Goal: Ask a question

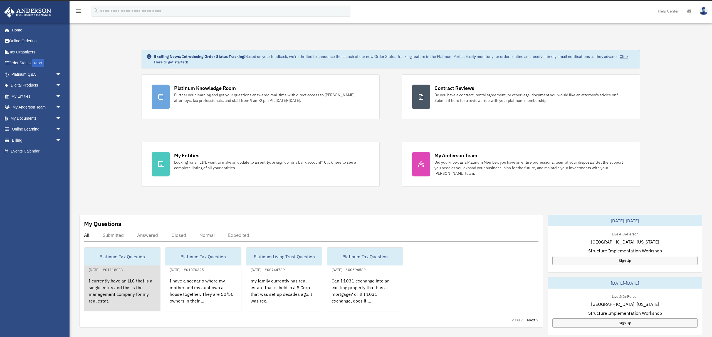
scroll to position [9, 0]
click at [134, 259] on div "Platinum Tax Question" at bounding box center [122, 256] width 76 height 18
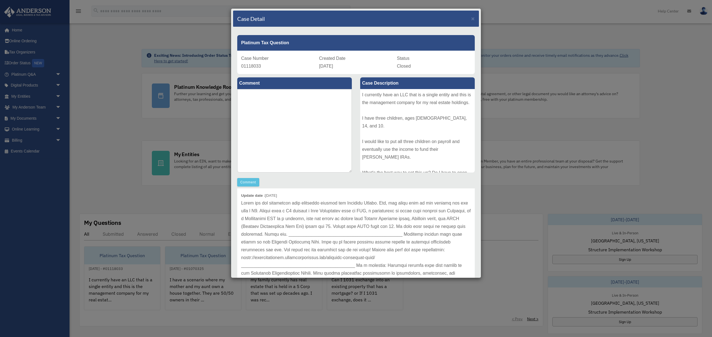
scroll to position [0, 0]
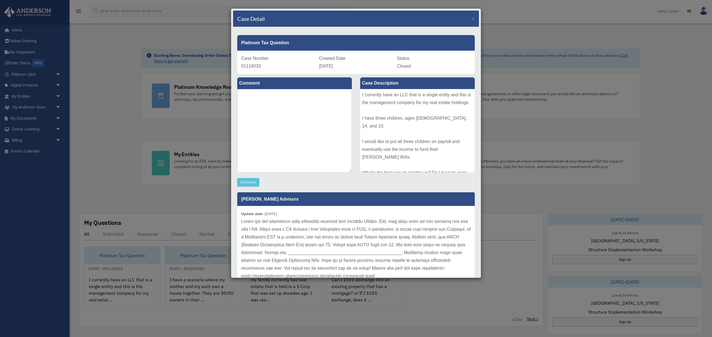
click at [480, 277] on div "Case Detail × Platinum Tax Question Case Number 01118033 Created Date September…" at bounding box center [356, 143] width 250 height 270
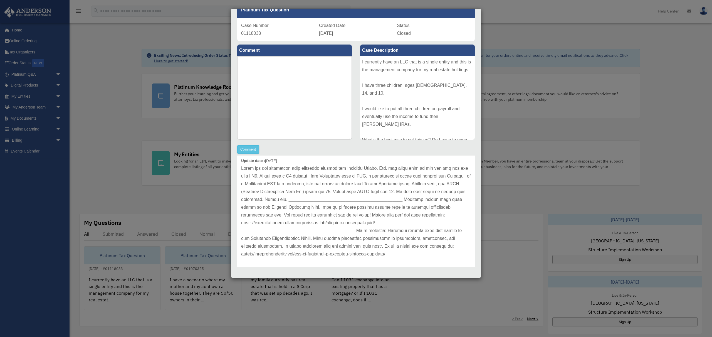
scroll to position [23, 0]
drag, startPoint x: 242, startPoint y: 220, endPoint x: 387, endPoint y: 222, distance: 145.0
click at [387, 222] on p at bounding box center [356, 209] width 230 height 94
copy p "https://platinumportal.andersonadvisors.com/platinum-knowledge-room/"
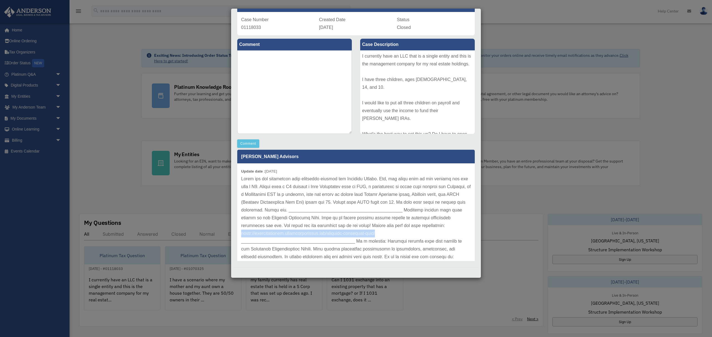
scroll to position [0, 0]
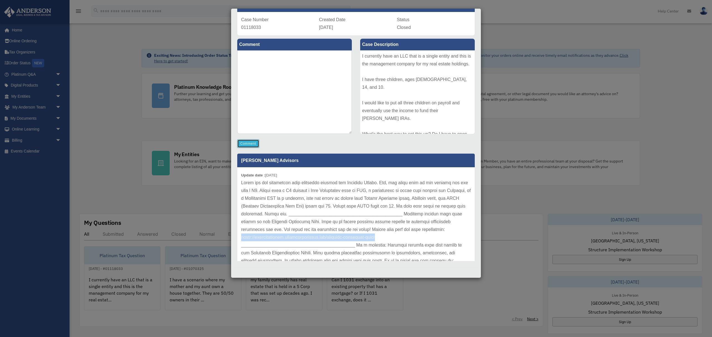
click at [252, 144] on button "Comment" at bounding box center [248, 143] width 22 height 8
click at [267, 56] on textarea at bounding box center [294, 91] width 115 height 83
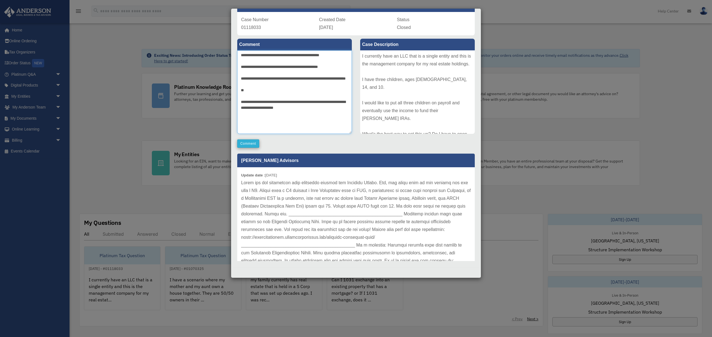
type textarea "**********"
drag, startPoint x: 244, startPoint y: 142, endPoint x: 249, endPoint y: 142, distance: 4.5
click at [244, 142] on button "Comment" at bounding box center [248, 143] width 22 height 8
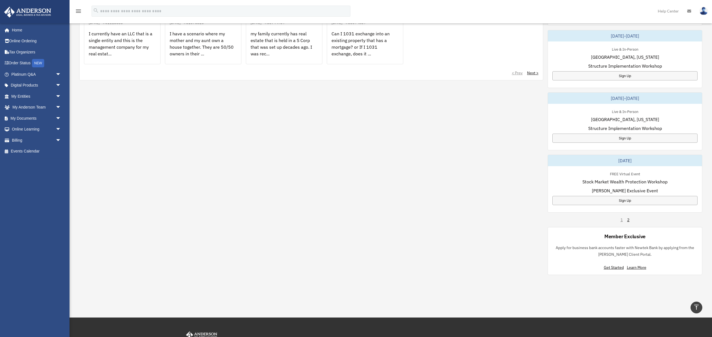
scroll to position [256, 0]
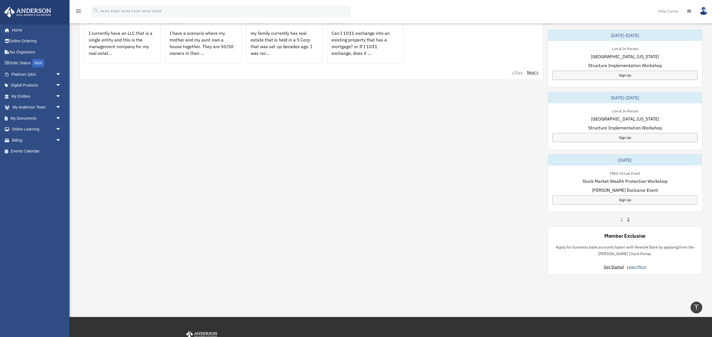
click at [629, 266] on link "Learn More" at bounding box center [636, 266] width 19 height 5
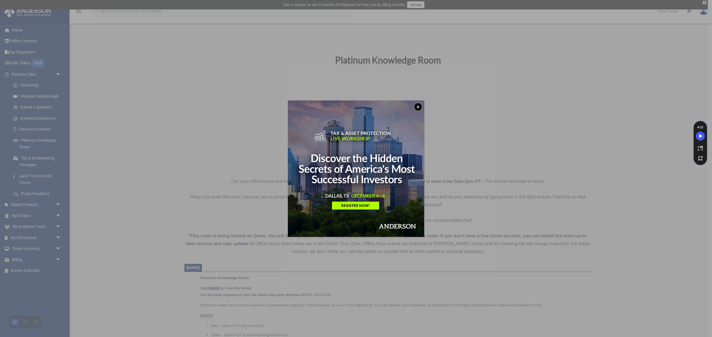
click at [416, 107] on button "x" at bounding box center [418, 107] width 8 height 8
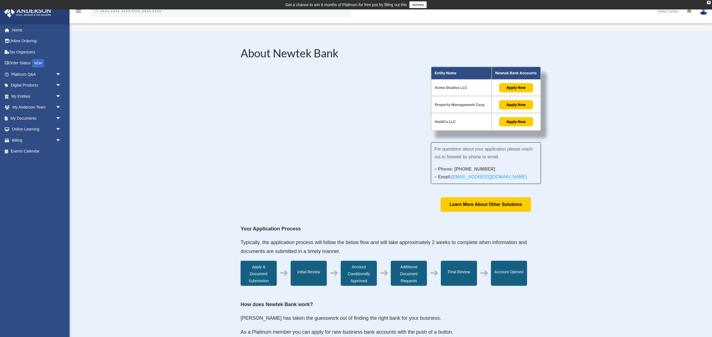
scroll to position [0, 0]
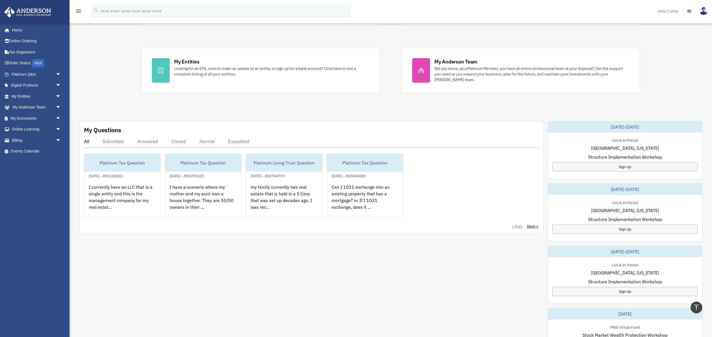
scroll to position [68, 0]
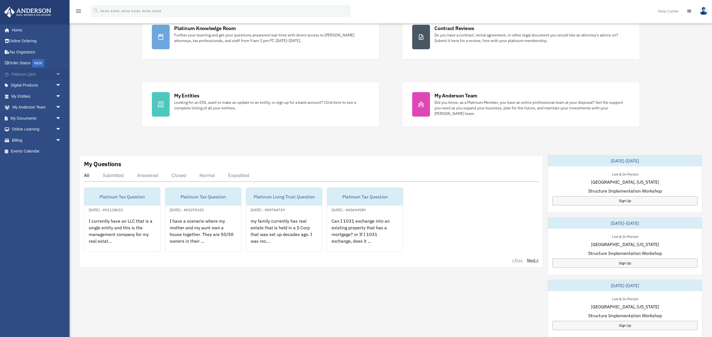
click at [45, 73] on link "Platinum Q&A arrow_drop_down" at bounding box center [37, 74] width 66 height 11
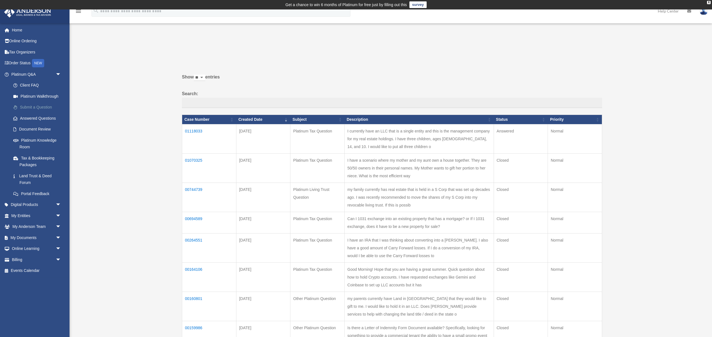
click at [33, 106] on link "Submit a Question" at bounding box center [39, 107] width 62 height 11
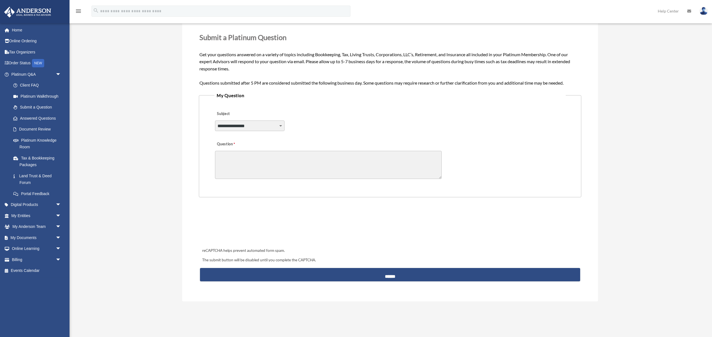
scroll to position [83, 0]
click at [279, 127] on select "**********" at bounding box center [250, 125] width 70 height 11
select select "******"
click at [215, 120] on select "**********" at bounding box center [250, 125] width 70 height 11
click at [232, 156] on textarea "Question" at bounding box center [328, 165] width 227 height 28
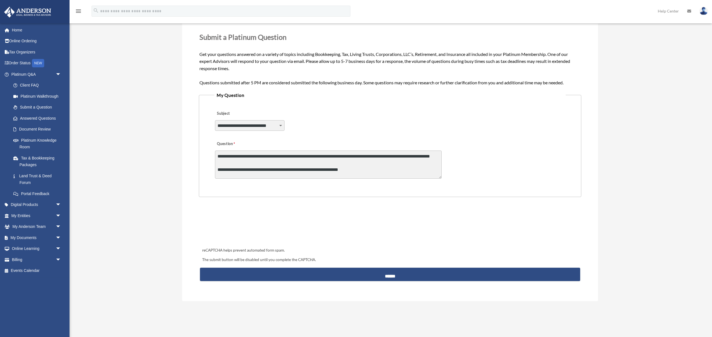
scroll to position [14, 0]
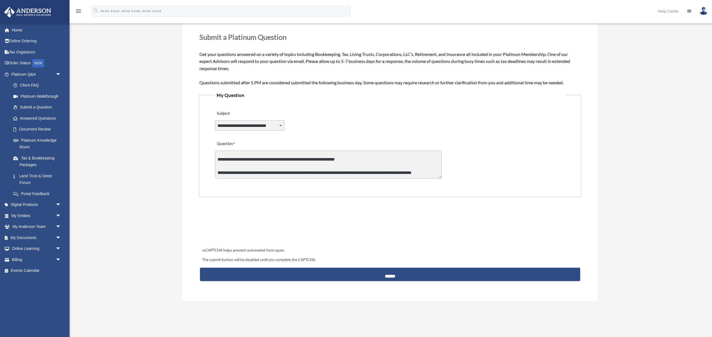
drag, startPoint x: 441, startPoint y: 178, endPoint x: 448, endPoint y: 225, distance: 47.5
click at [447, 232] on form "**********" at bounding box center [390, 142] width 383 height 284
drag, startPoint x: 440, startPoint y: 178, endPoint x: 443, endPoint y: 210, distance: 32.4
click at [443, 219] on form "**********" at bounding box center [390, 142] width 383 height 284
drag, startPoint x: 441, startPoint y: 176, endPoint x: 442, endPoint y: 188, distance: 12.1
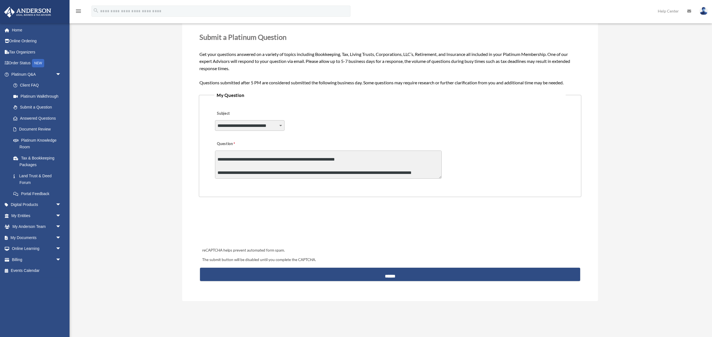
click at [442, 188] on fieldset "**********" at bounding box center [390, 144] width 383 height 106
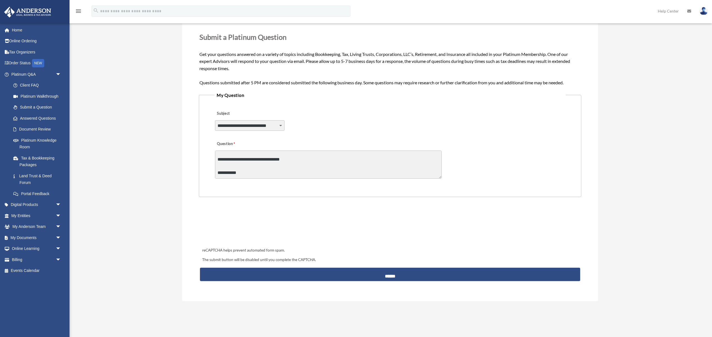
scroll to position [68, 0]
type textarea "**********"
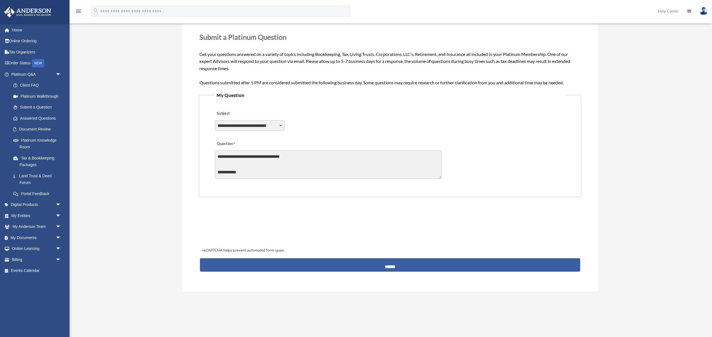
click at [385, 264] on input "******" at bounding box center [390, 264] width 380 height 13
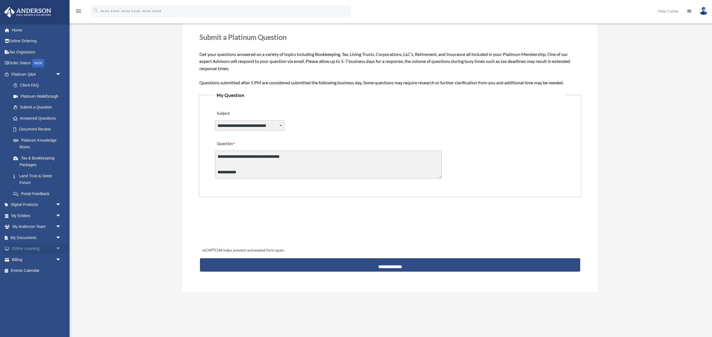
click at [26, 249] on link "Online Learning arrow_drop_down" at bounding box center [37, 248] width 66 height 11
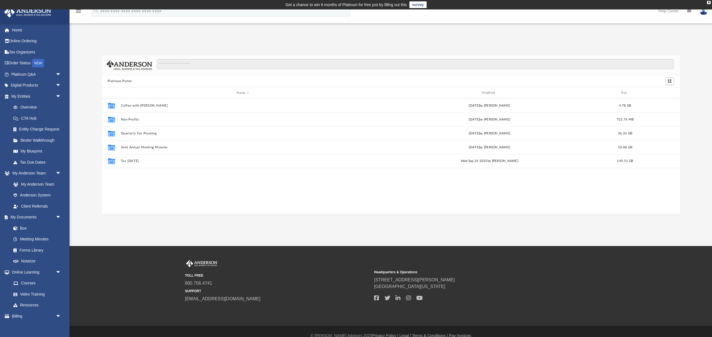
scroll to position [126, 579]
click at [35, 121] on link "CTA Hub" at bounding box center [39, 118] width 62 height 11
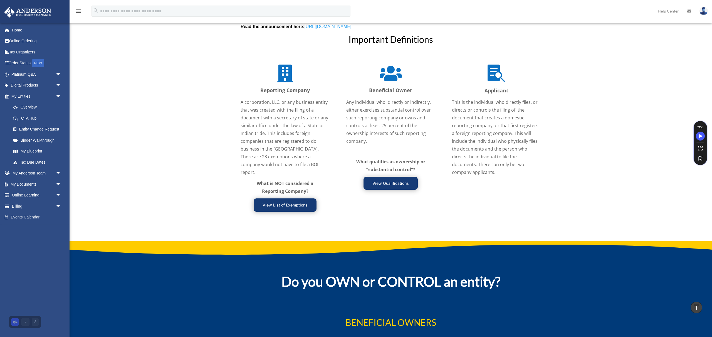
scroll to position [680, 0]
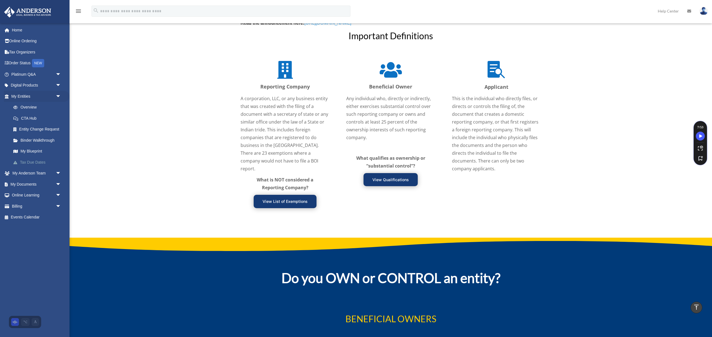
click at [34, 161] on link "Tax Due Dates" at bounding box center [39, 162] width 62 height 11
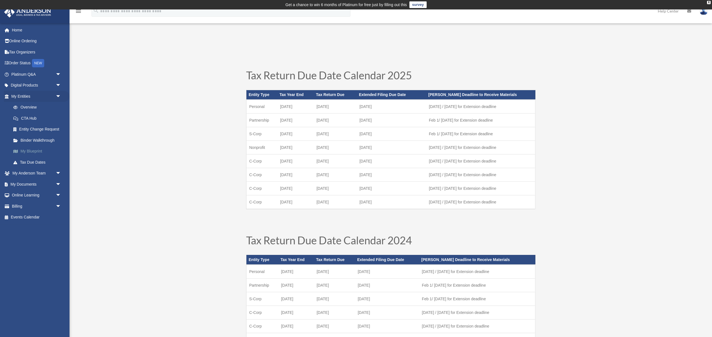
click at [32, 151] on link "My Blueprint" at bounding box center [39, 151] width 62 height 11
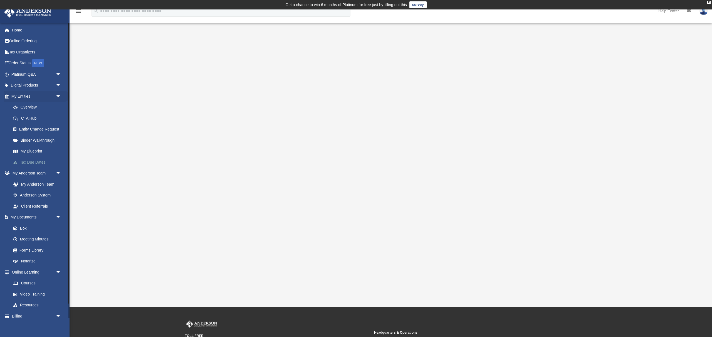
click at [40, 162] on link "Tax Due Dates" at bounding box center [39, 162] width 62 height 11
click at [36, 87] on link "Digital Products arrow_drop_down" at bounding box center [37, 85] width 66 height 11
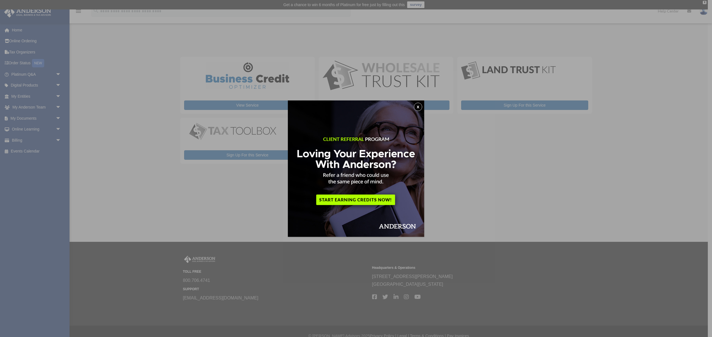
click at [421, 105] on button "x" at bounding box center [418, 107] width 8 height 8
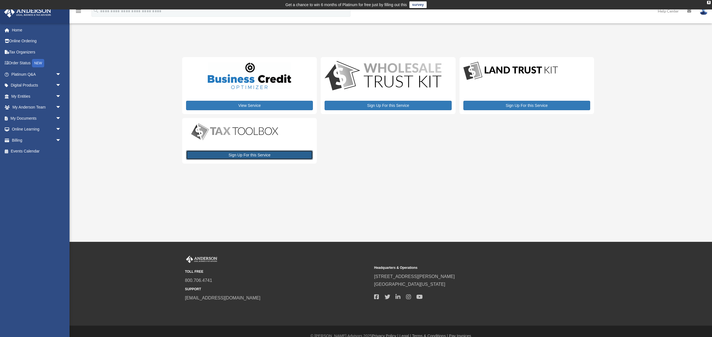
click at [264, 154] on link "Sign Up For this Service" at bounding box center [249, 154] width 127 height 9
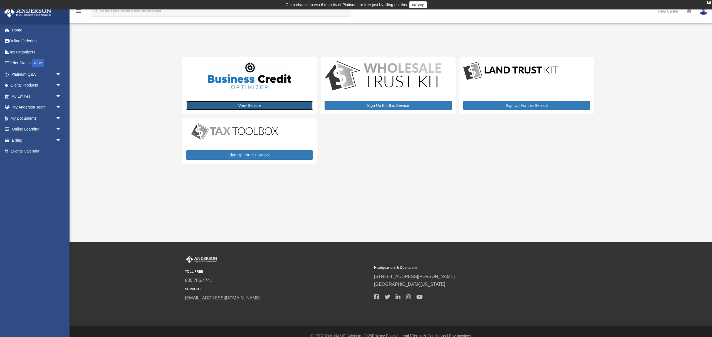
click at [278, 102] on link "View Service" at bounding box center [249, 105] width 127 height 9
click at [23, 44] on link "Online Ordering" at bounding box center [37, 41] width 66 height 11
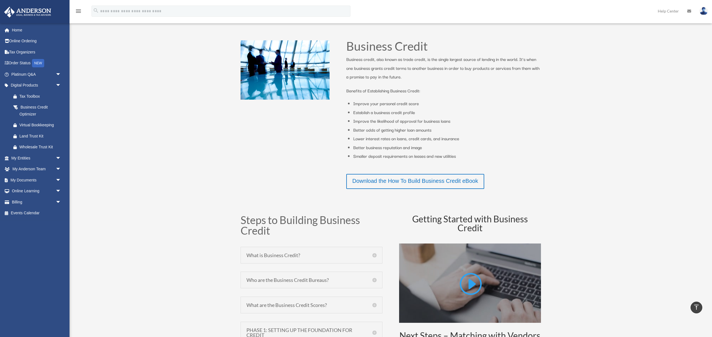
scroll to position [145, 0]
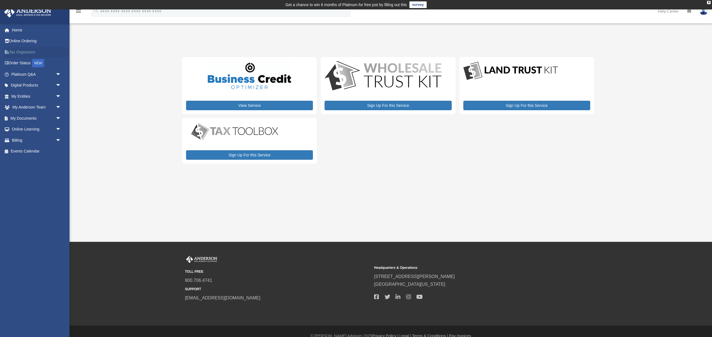
click at [24, 52] on link "Tax Organizers" at bounding box center [37, 51] width 66 height 11
click at [36, 143] on link "Billing arrow_drop_down" at bounding box center [37, 140] width 66 height 11
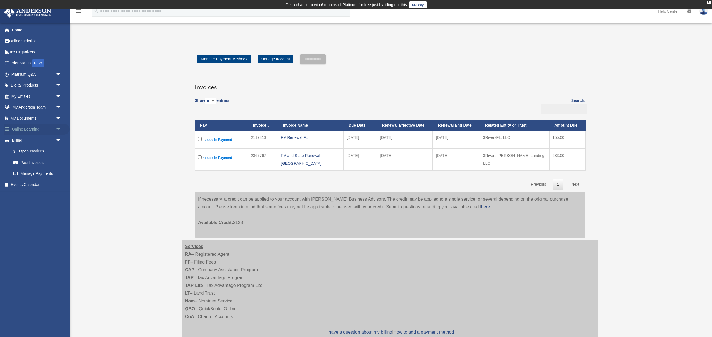
click at [45, 130] on link "Online Learning arrow_drop_down" at bounding box center [37, 129] width 66 height 11
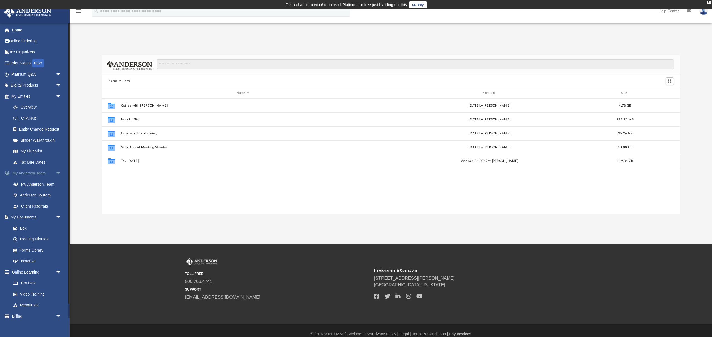
scroll to position [16, 0]
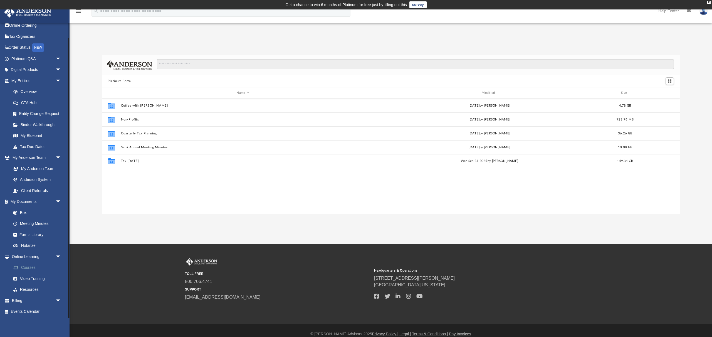
click at [31, 269] on link "Courses" at bounding box center [39, 267] width 62 height 11
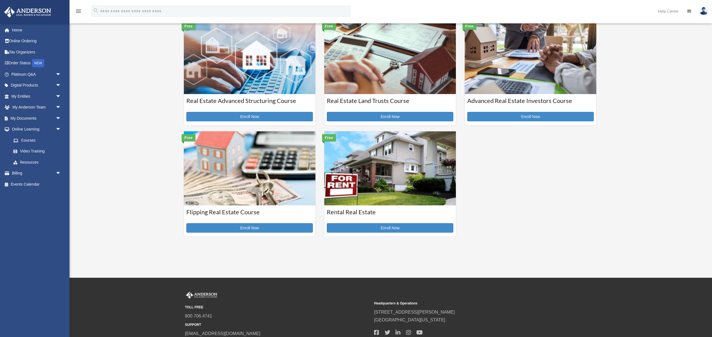
scroll to position [146, 0]
click at [33, 150] on link "Video Training" at bounding box center [39, 151] width 62 height 11
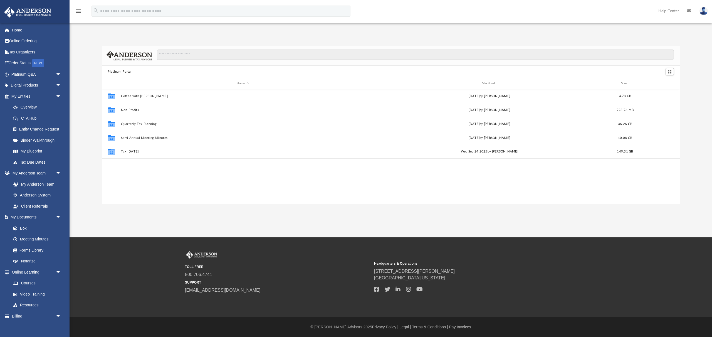
scroll to position [126, 579]
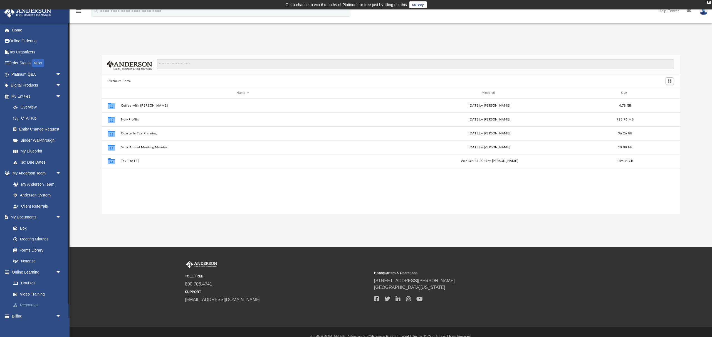
click at [30, 304] on link "Resources" at bounding box center [39, 305] width 62 height 11
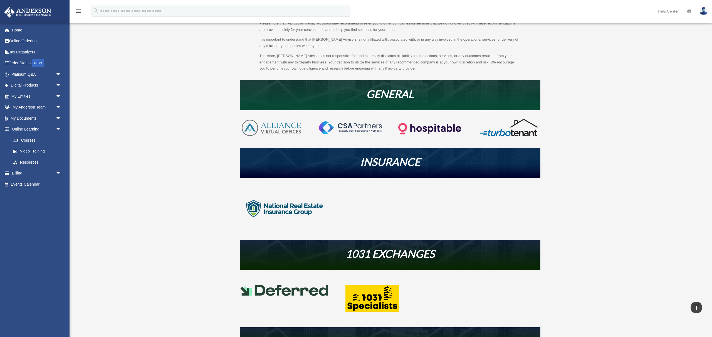
scroll to position [76, 0]
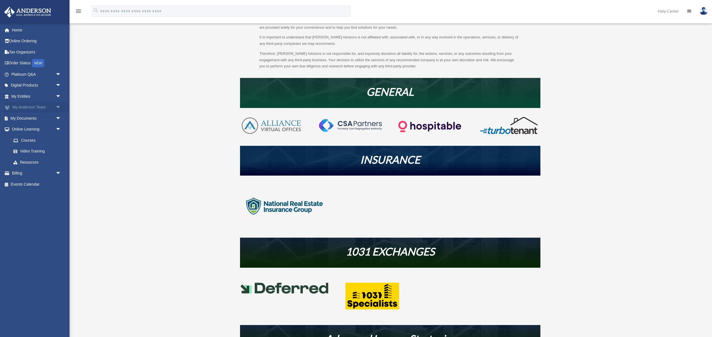
click at [40, 108] on link "My Anderson Team arrow_drop_down" at bounding box center [37, 107] width 66 height 11
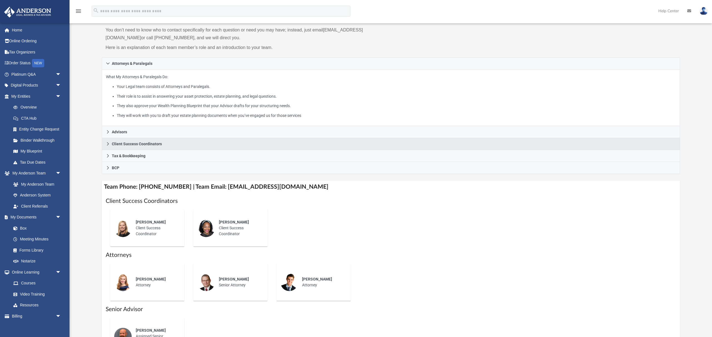
scroll to position [58, 0]
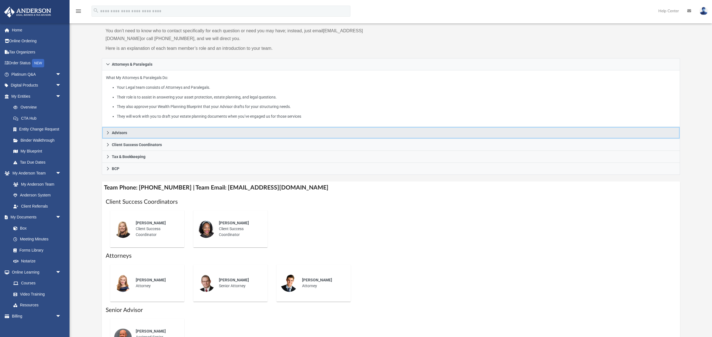
click at [108, 131] on icon at bounding box center [108, 133] width 4 height 4
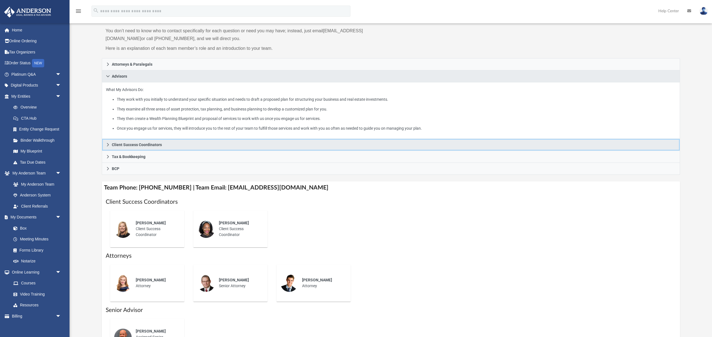
click at [110, 145] on link "Client Success Coordinators" at bounding box center [391, 145] width 579 height 12
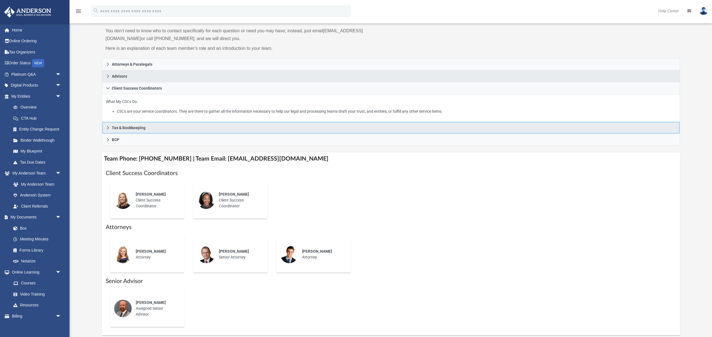
click at [111, 129] on link "Tax & Bookkeeping" at bounding box center [391, 128] width 579 height 12
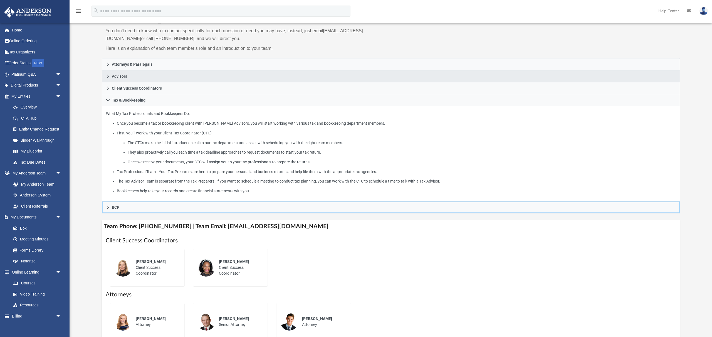
drag, startPoint x: 115, startPoint y: 207, endPoint x: 139, endPoint y: 207, distance: 24.8
click at [115, 207] on span "BCP" at bounding box center [116, 207] width 8 height 4
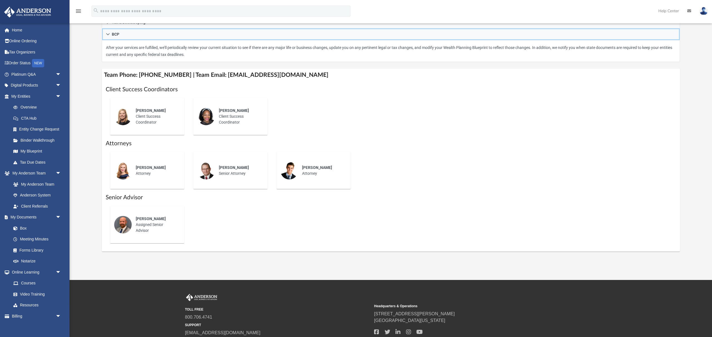
scroll to position [138, 0]
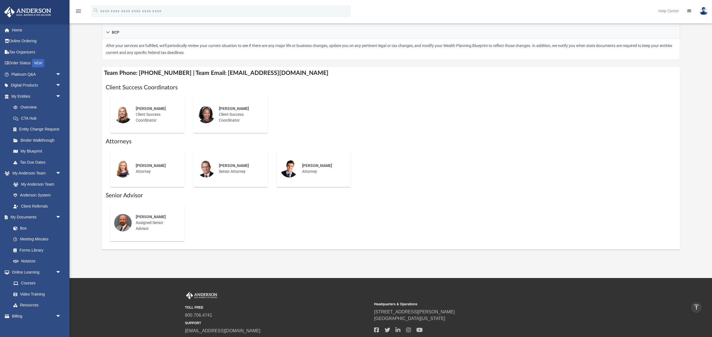
drag, startPoint x: 155, startPoint y: 167, endPoint x: 149, endPoint y: 166, distance: 5.9
click at [154, 166] on span "Savannah Wallace" at bounding box center [151, 165] width 30 height 4
click at [126, 165] on img at bounding box center [123, 169] width 18 height 18
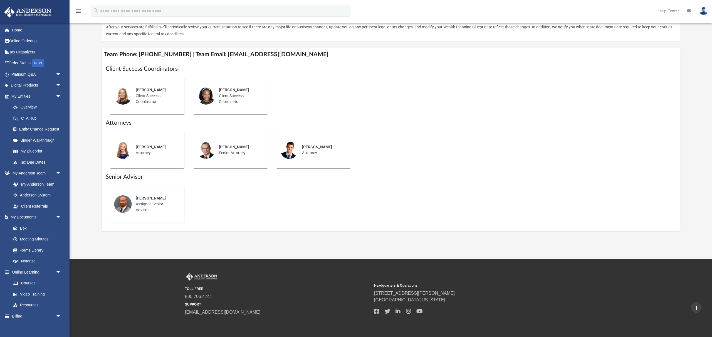
scroll to position [178, 0]
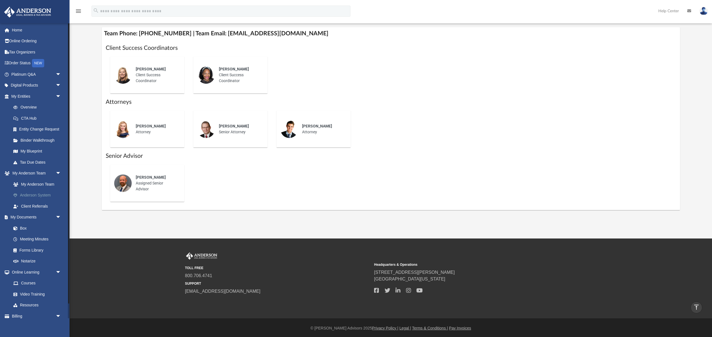
click at [37, 193] on link "Anderson System" at bounding box center [39, 195] width 62 height 11
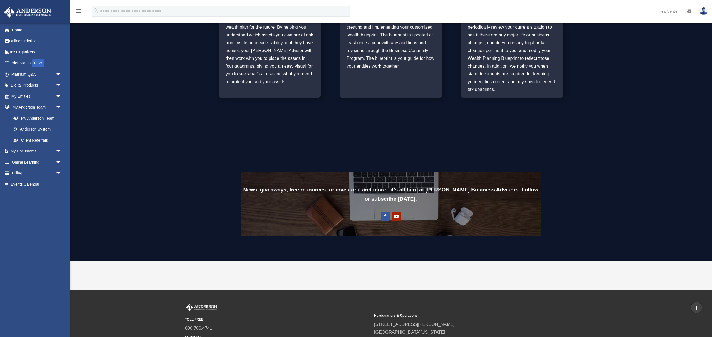
scroll to position [428, 0]
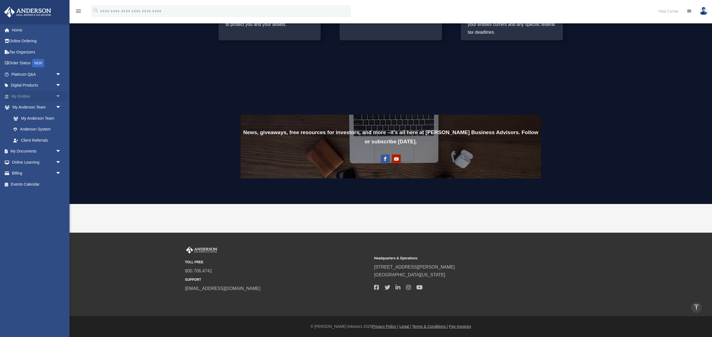
click at [33, 98] on link "My Entities arrow_drop_down" at bounding box center [37, 96] width 66 height 11
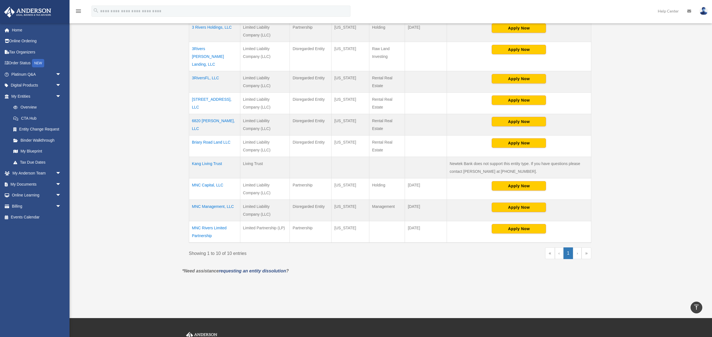
scroll to position [160, 0]
